Goal: Ask a question

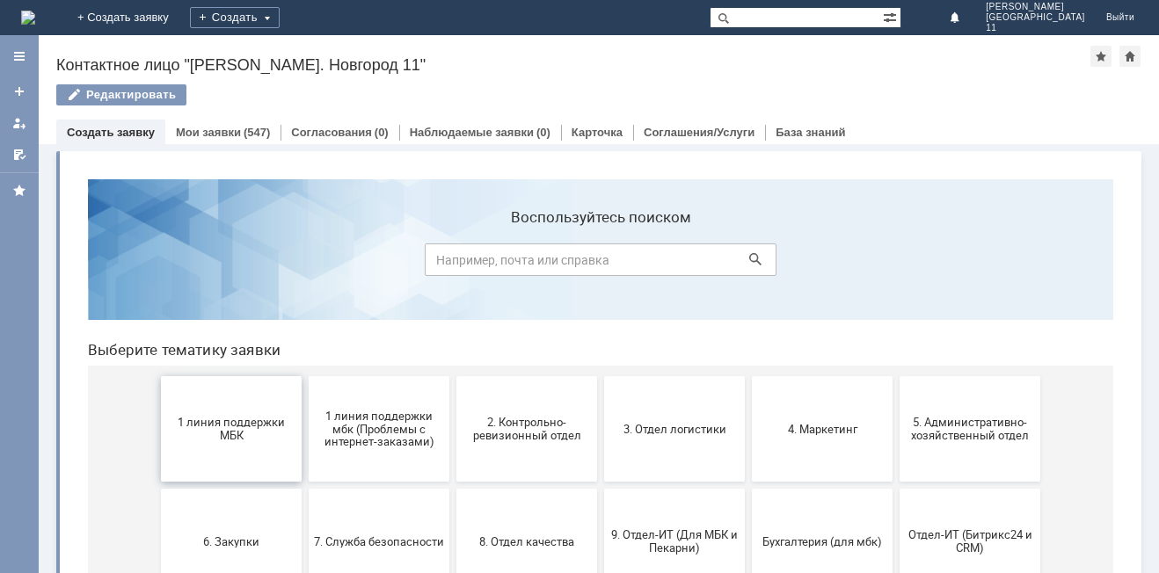
click at [247, 438] on span "1 линия поддержки МБК" at bounding box center [231, 429] width 130 height 26
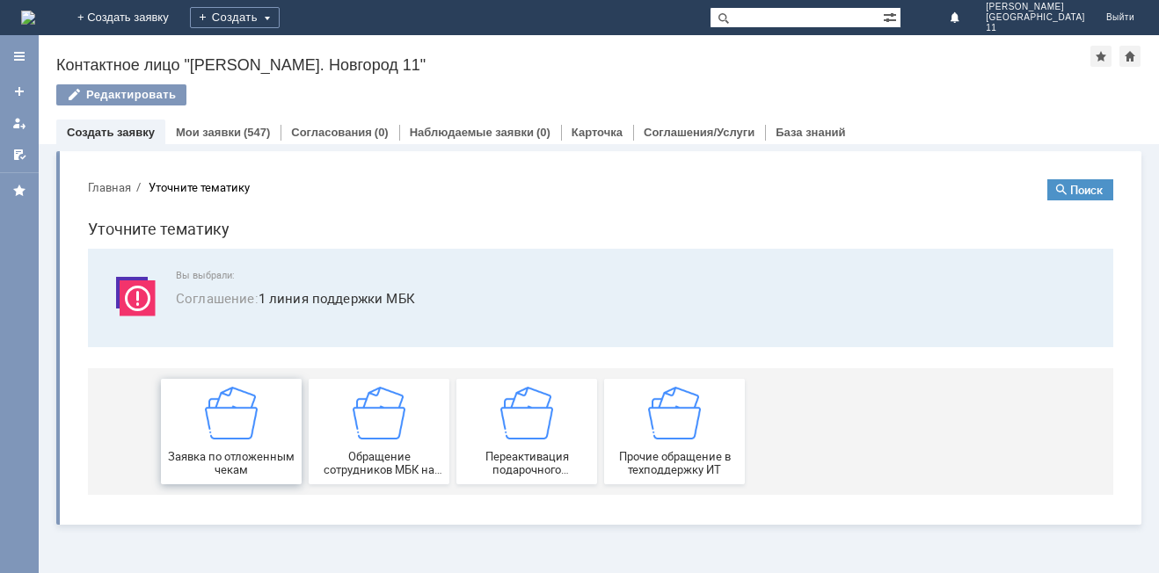
click at [249, 434] on img at bounding box center [231, 413] width 53 height 53
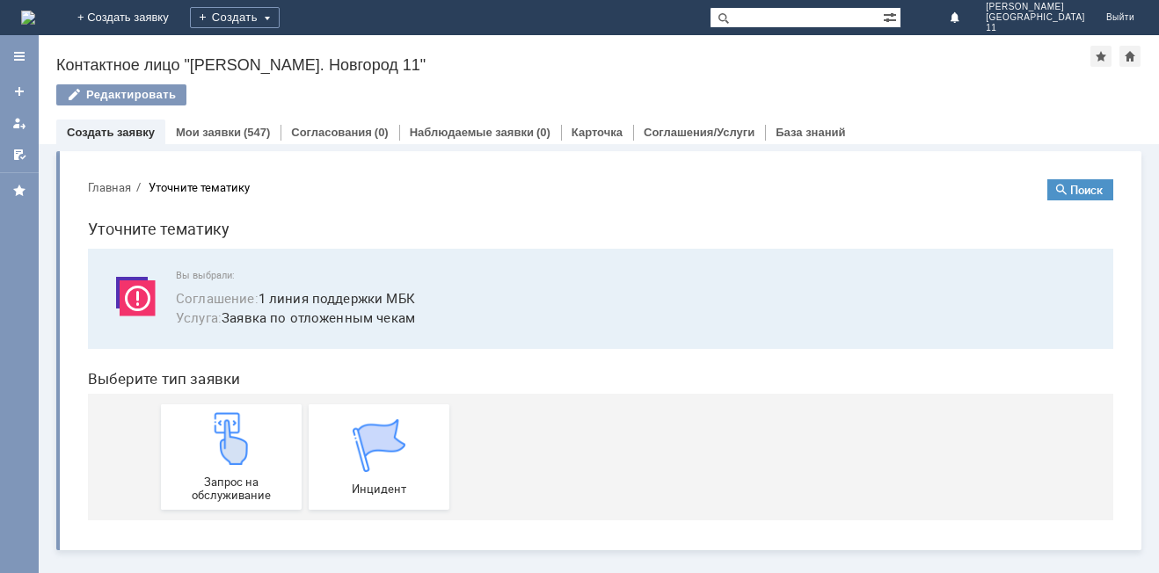
click at [249, 434] on img at bounding box center [231, 438] width 53 height 53
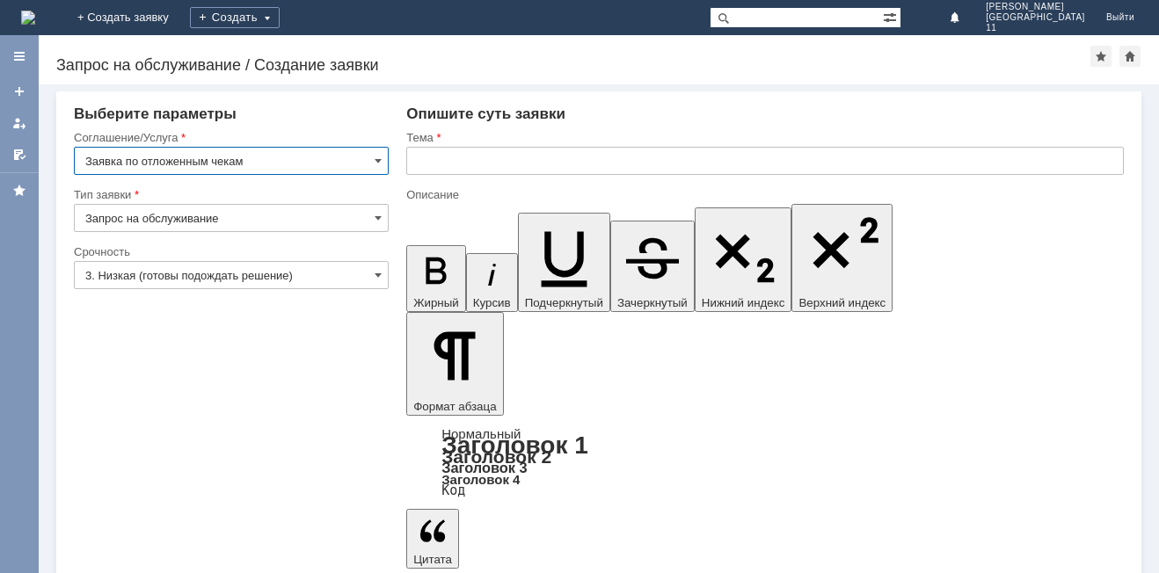
click at [443, 144] on div "Тема" at bounding box center [765, 138] width 718 height 17
click at [449, 162] on input "text" at bounding box center [765, 161] width 718 height 28
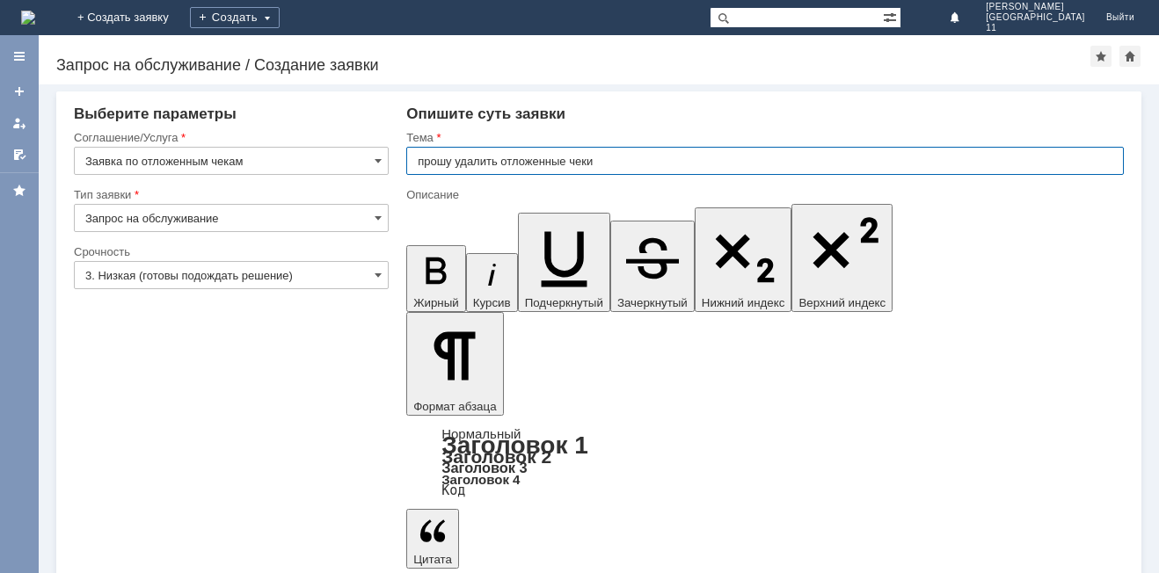
type input "прошу удалить отложенные чеки"
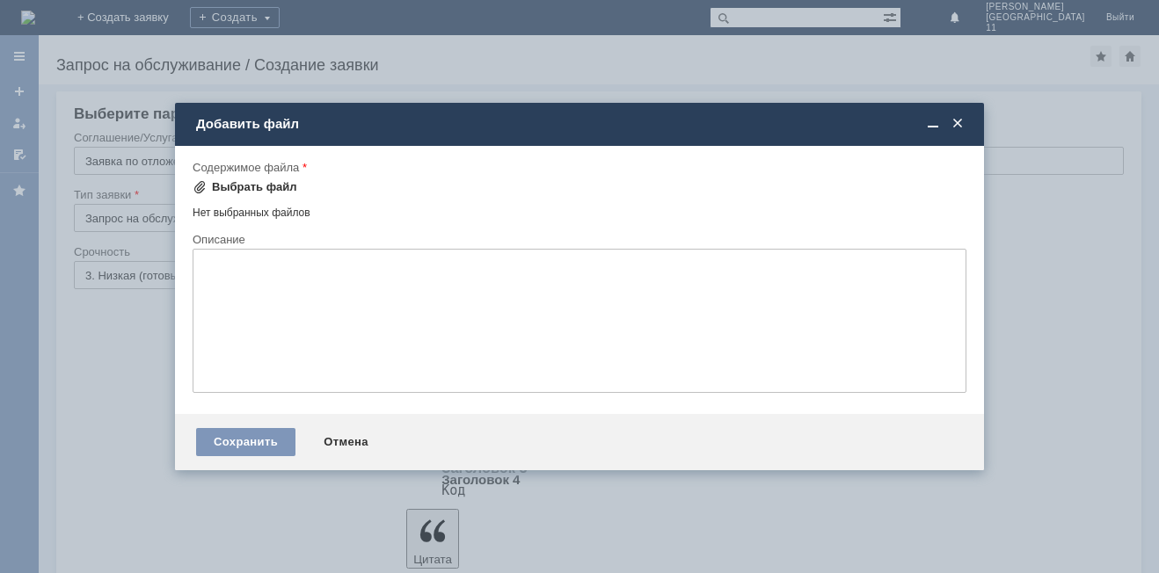
click at [259, 191] on div "Выбрать файл" at bounding box center [254, 187] width 85 height 14
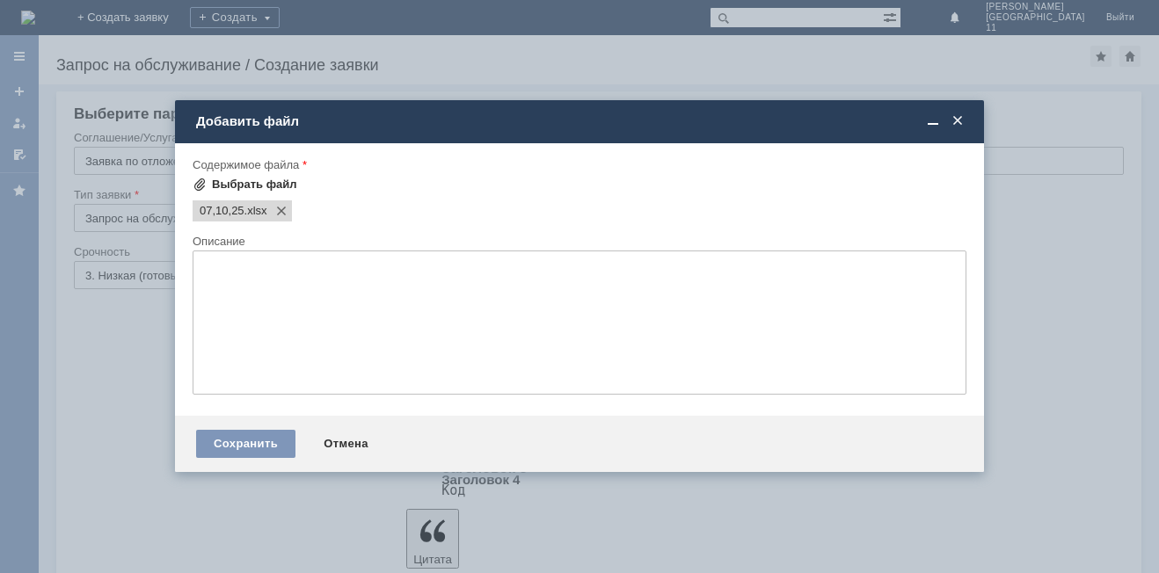
scroll to position [0, 0]
click at [258, 450] on div "Сохранить" at bounding box center [245, 444] width 99 height 28
